Goal: Check status: Check status

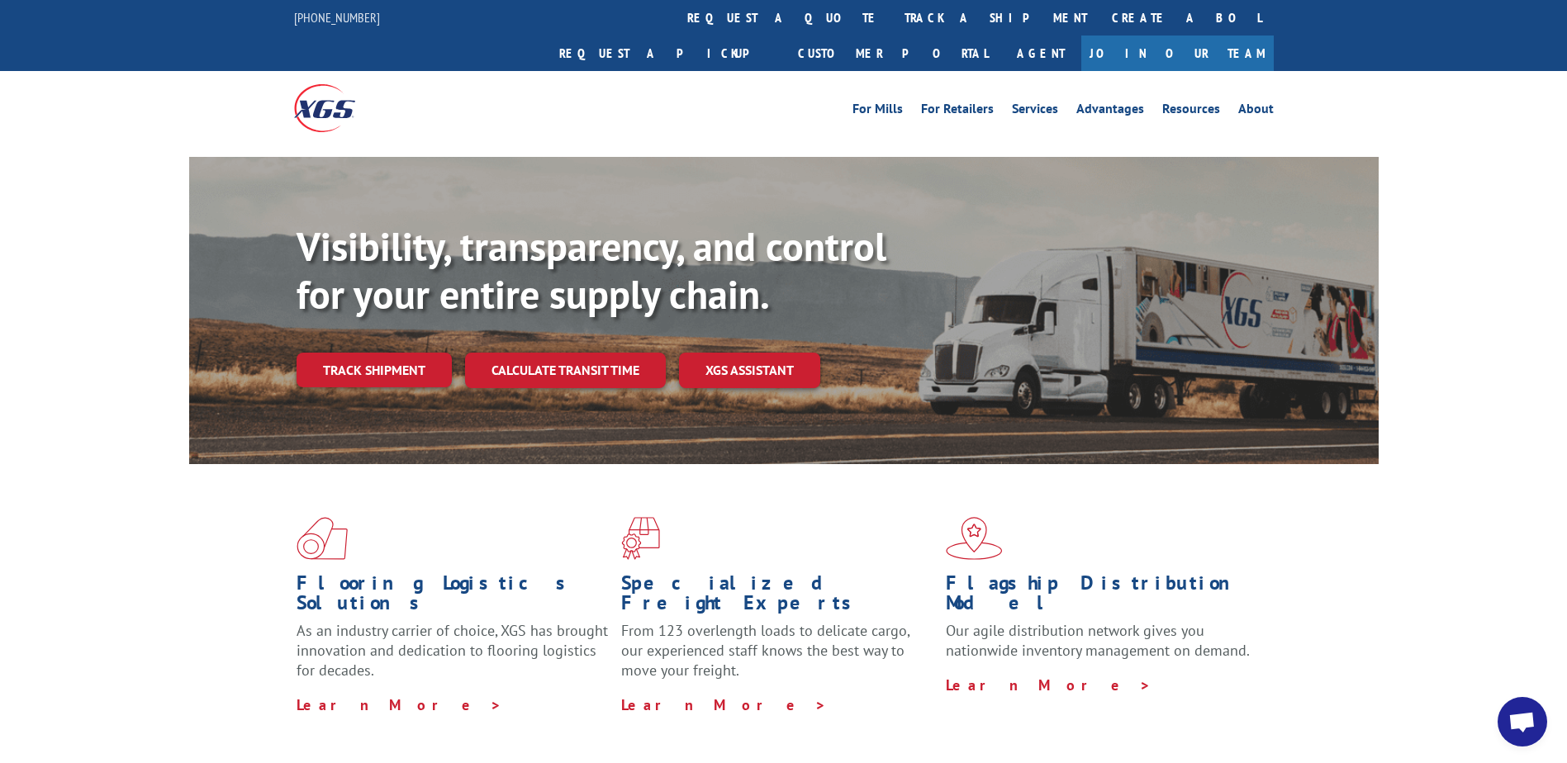
click at [349, 353] on link "Track shipment" at bounding box center [373, 370] width 155 height 35
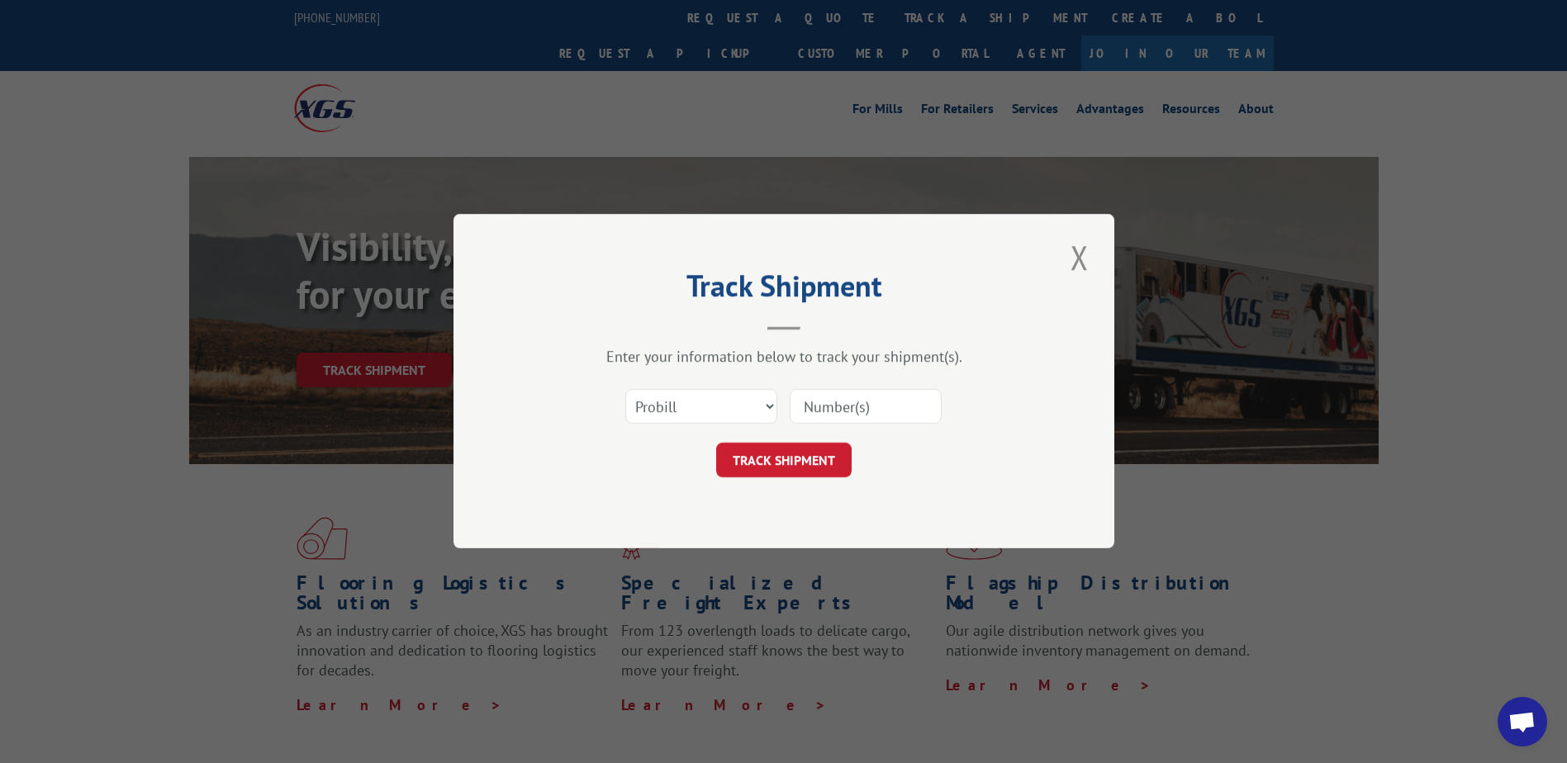
drag, startPoint x: 865, startPoint y: 406, endPoint x: 700, endPoint y: 409, distance: 164.4
click at [865, 406] on input at bounding box center [866, 407] width 152 height 35
click at [695, 407] on select "Select category... Probill BOL PO" at bounding box center [701, 407] width 152 height 35
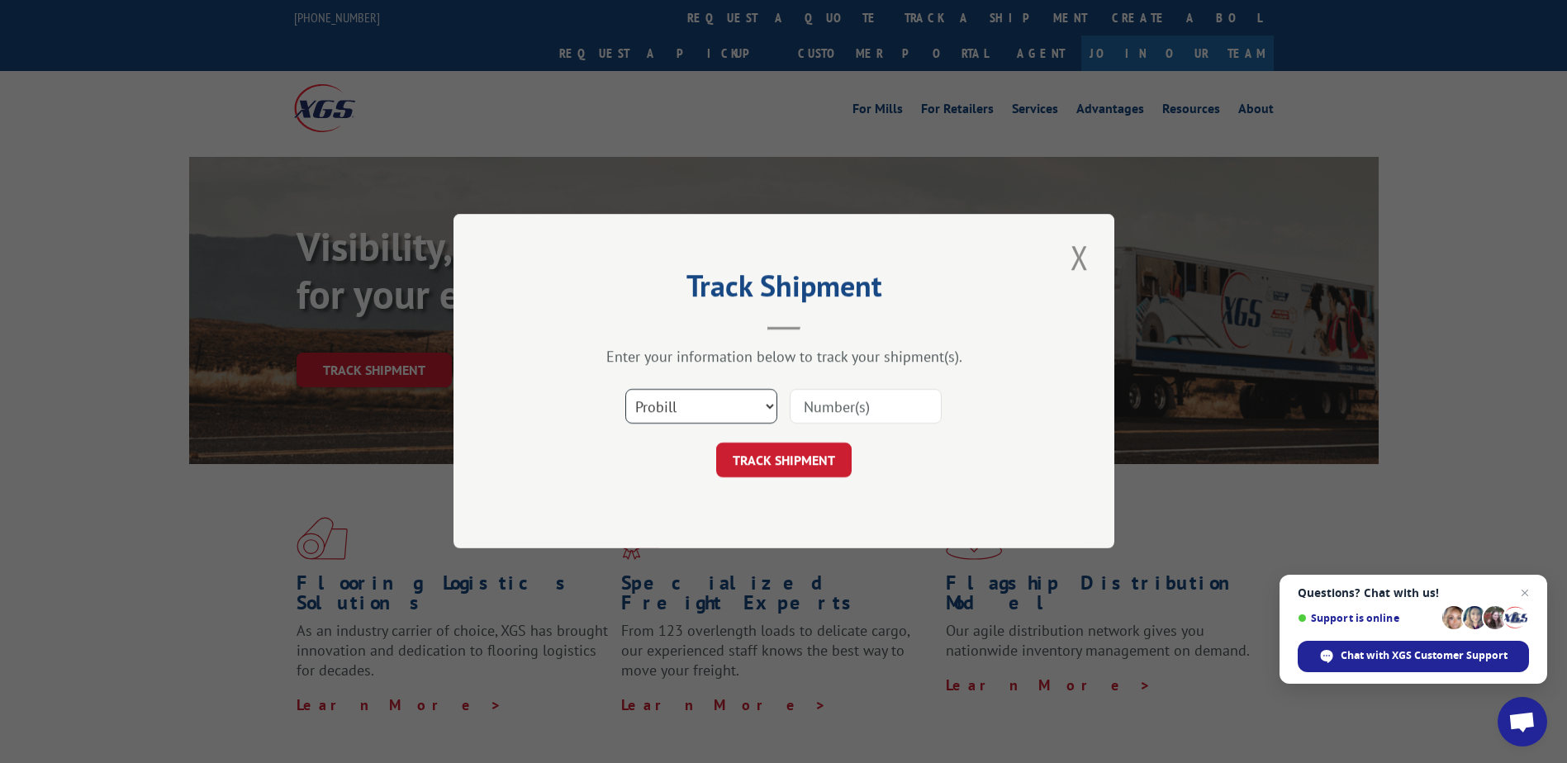
select select "bol"
click at [625, 390] on select "Select category... Probill BOL PO" at bounding box center [701, 407] width 152 height 35
click at [843, 417] on input at bounding box center [866, 407] width 152 height 35
type input "814105"
click button "TRACK SHIPMENT" at bounding box center [783, 460] width 135 height 35
